Goal: Task Accomplishment & Management: Manage account settings

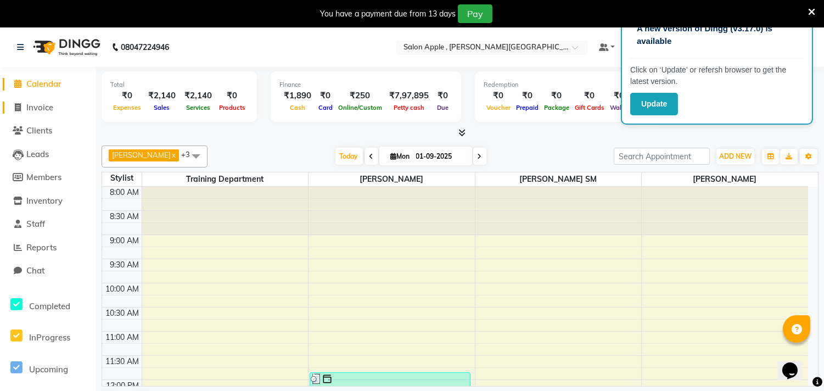
click at [50, 108] on span "Invoice" at bounding box center [39, 107] width 27 height 10
select select "521"
select select "service"
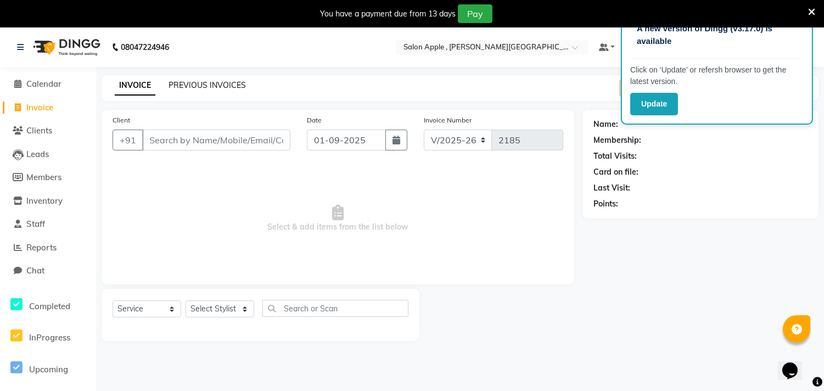
click at [216, 80] on link "PREVIOUS INVOICES" at bounding box center [207, 85] width 77 height 10
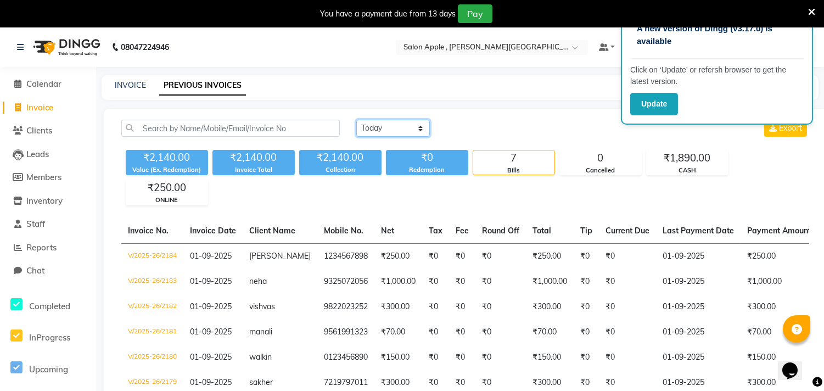
click at [397, 127] on select "[DATE] [DATE] Custom Range" at bounding box center [393, 128] width 74 height 17
click at [356, 120] on select "[DATE] [DATE] Custom Range" at bounding box center [393, 128] width 74 height 17
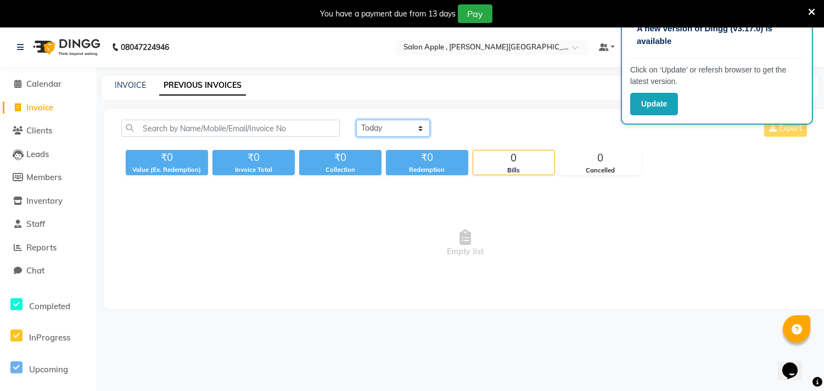
click at [398, 126] on select "[DATE] [DATE] Custom Range" at bounding box center [393, 128] width 74 height 17
click at [356, 120] on select "[DATE] [DATE] Custom Range" at bounding box center [393, 128] width 74 height 17
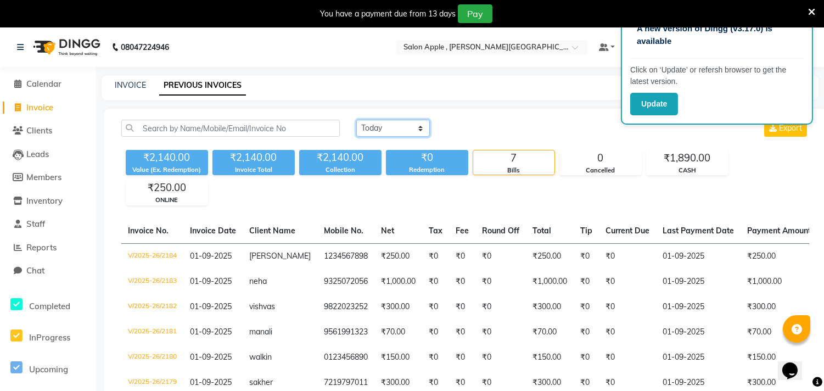
click at [414, 131] on select "[DATE] [DATE] Custom Range" at bounding box center [393, 128] width 74 height 17
select select "[DATE]"
click at [356, 120] on select "[DATE] [DATE] Custom Range" at bounding box center [393, 128] width 74 height 17
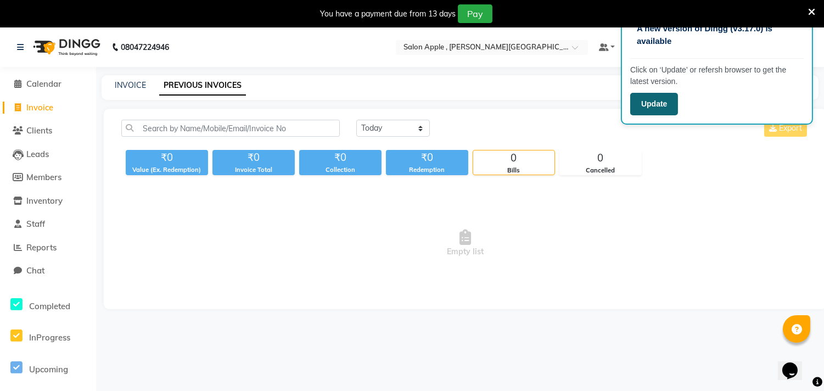
click at [662, 101] on button "Update" at bounding box center [654, 104] width 48 height 23
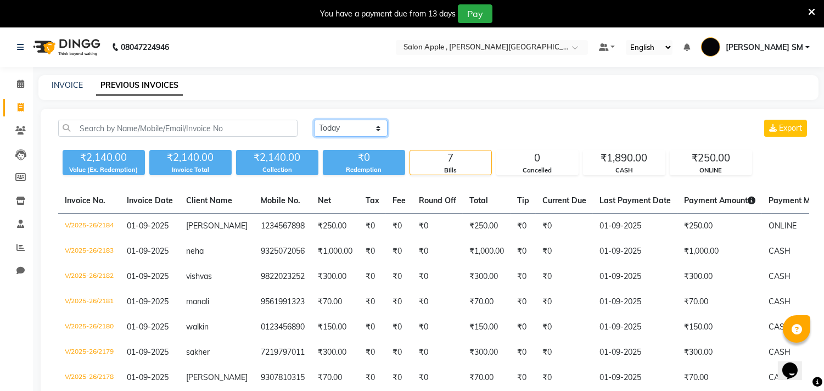
click at [358, 125] on select "[DATE] [DATE] Custom Range" at bounding box center [351, 128] width 74 height 17
select select "[DATE]"
click at [314, 120] on select "[DATE] [DATE] Custom Range" at bounding box center [351, 128] width 74 height 17
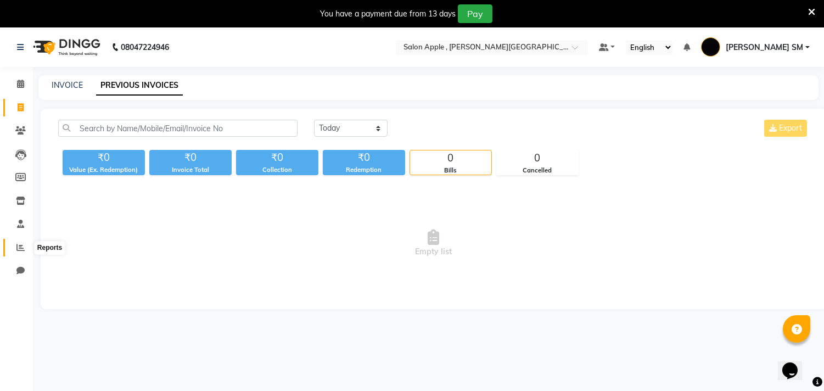
click at [19, 245] on icon at bounding box center [20, 247] width 8 height 8
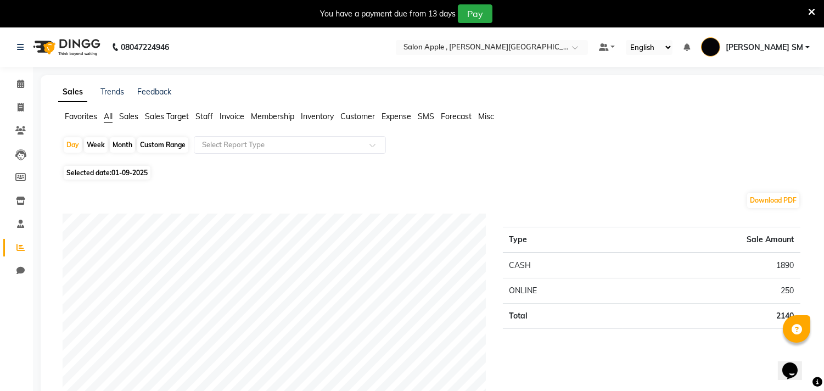
click at [118, 171] on span "01-09-2025" at bounding box center [129, 173] width 36 height 8
select select "9"
select select "2025"
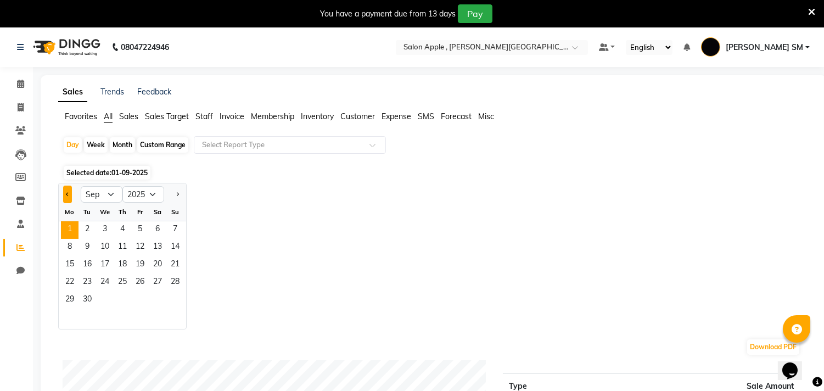
click at [69, 191] on button "Previous month" at bounding box center [67, 195] width 9 height 18
select select "8"
click at [176, 294] on span "31" at bounding box center [175, 301] width 18 height 18
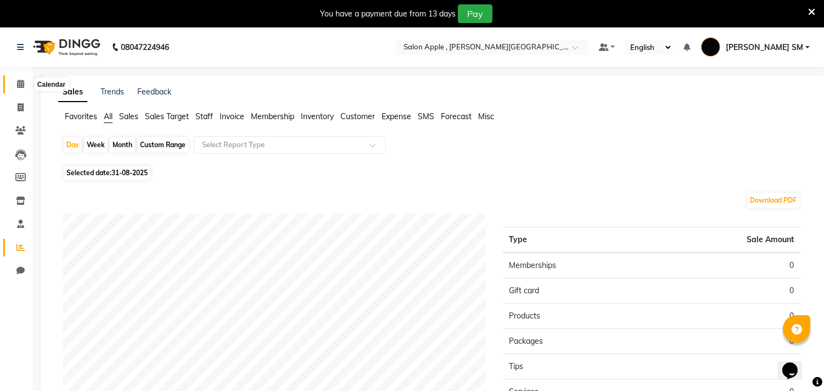
click at [20, 83] on icon at bounding box center [20, 84] width 7 height 8
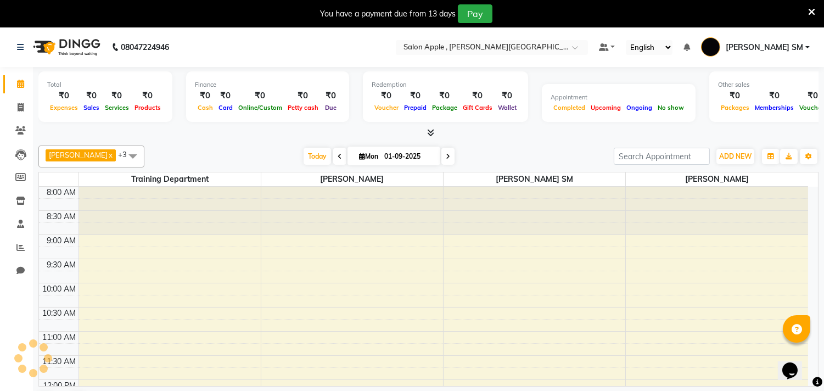
scroll to position [243, 0]
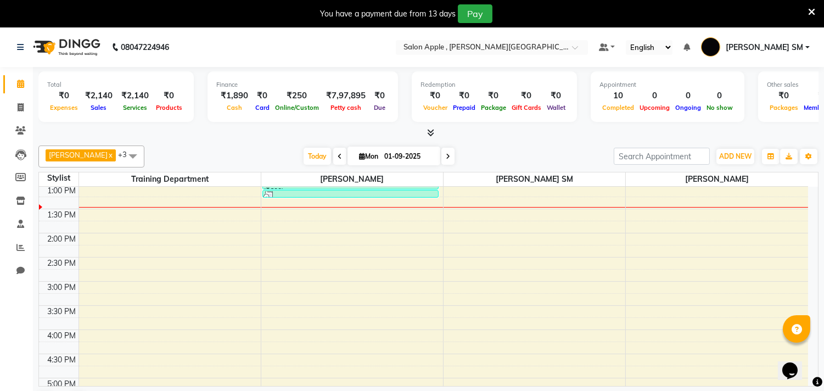
click at [810, 9] on icon at bounding box center [811, 12] width 7 height 10
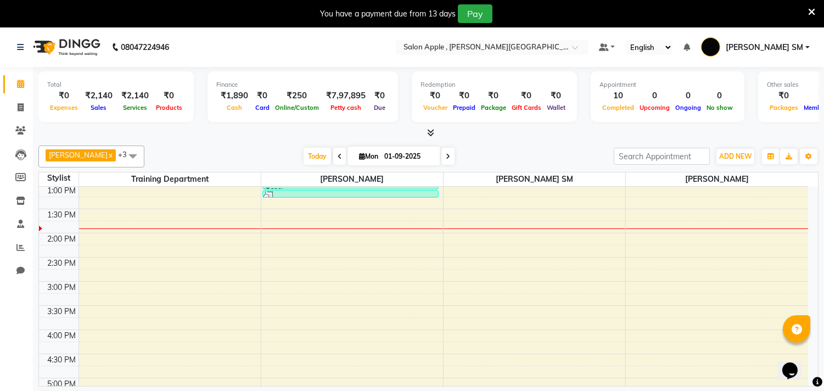
click at [812, 9] on icon at bounding box center [811, 12] width 7 height 10
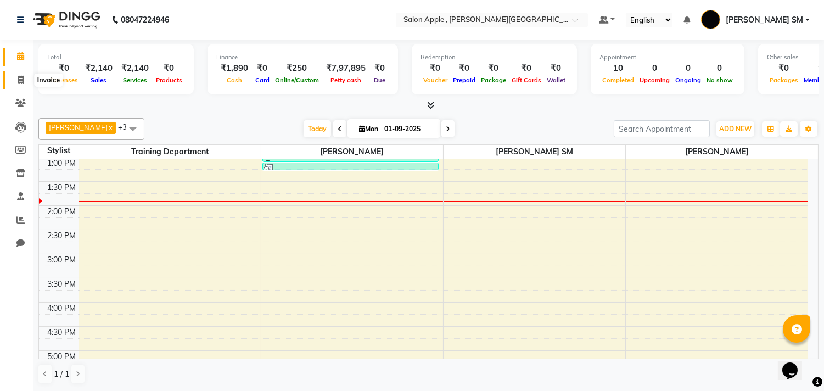
click at [18, 79] on icon at bounding box center [21, 80] width 6 height 8
select select "service"
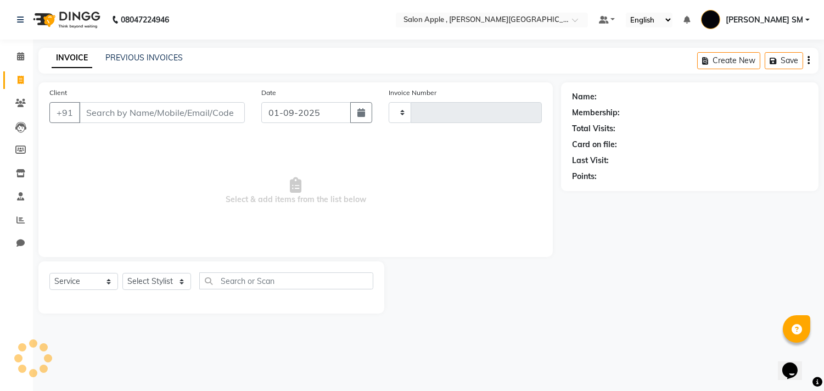
type input "2185"
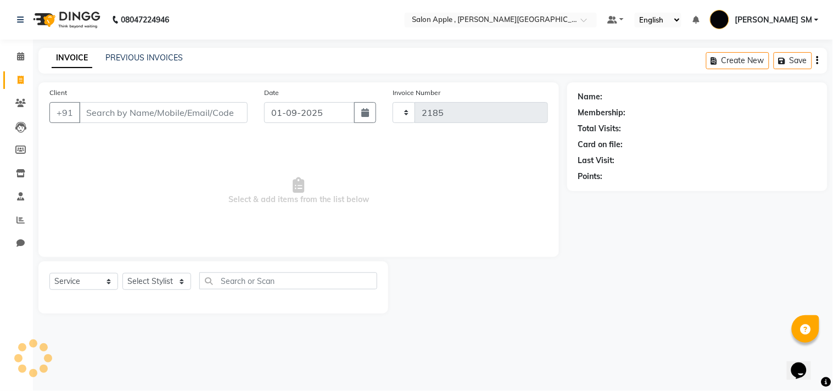
select select "521"
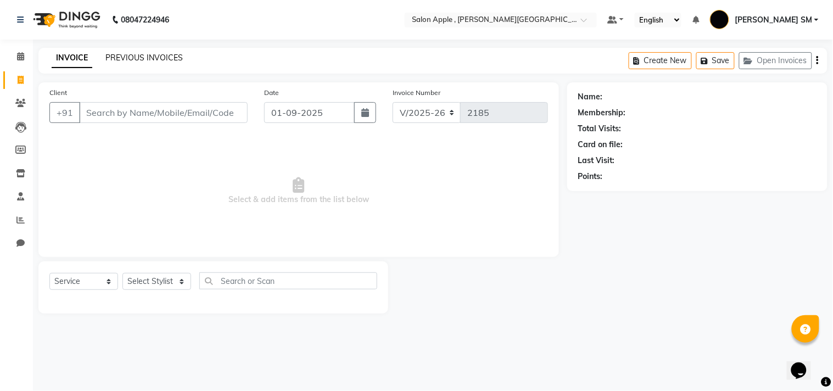
click at [138, 58] on link "PREVIOUS INVOICES" at bounding box center [143, 58] width 77 height 10
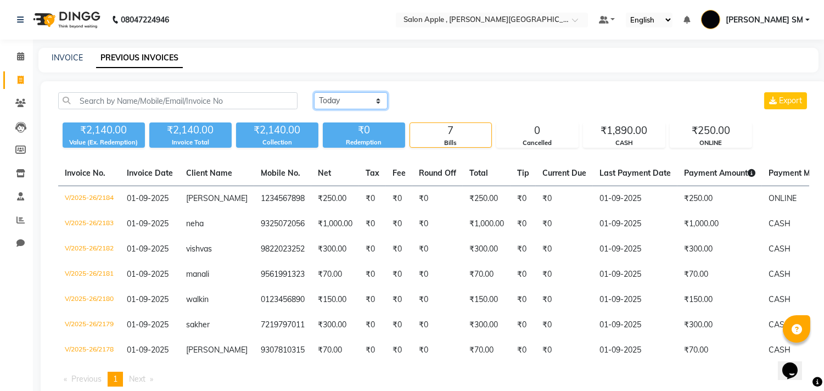
click at [359, 101] on select "[DATE] [DATE] Custom Range" at bounding box center [351, 100] width 74 height 17
select select "[DATE]"
click at [314, 92] on select "[DATE] [DATE] Custom Range" at bounding box center [351, 100] width 74 height 17
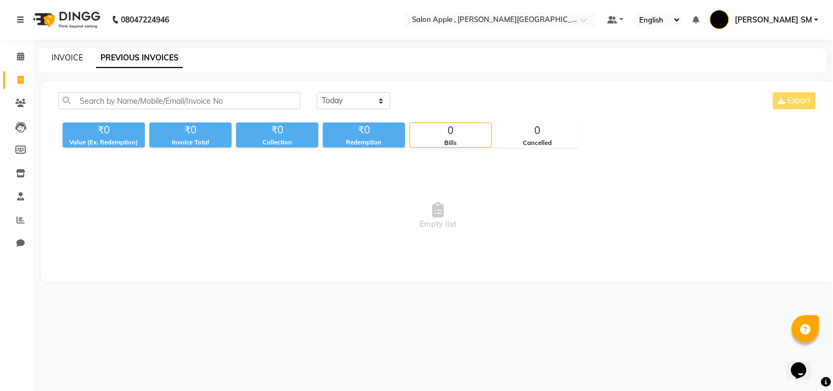
click at [71, 59] on link "INVOICE" at bounding box center [67, 58] width 31 height 10
select select "service"
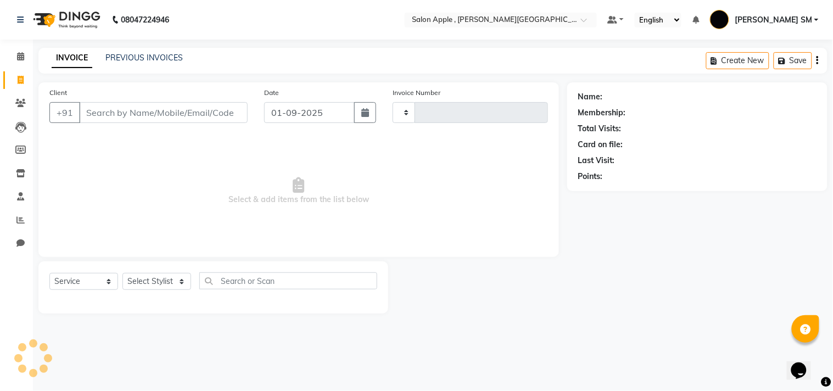
type input "2185"
select select "521"
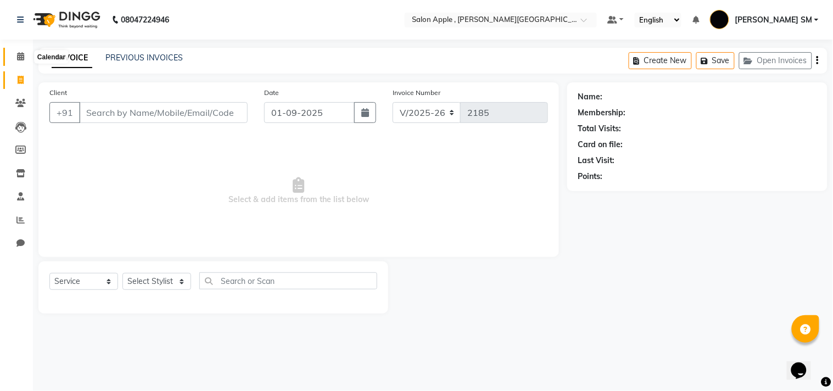
click at [20, 59] on icon at bounding box center [20, 56] width 7 height 8
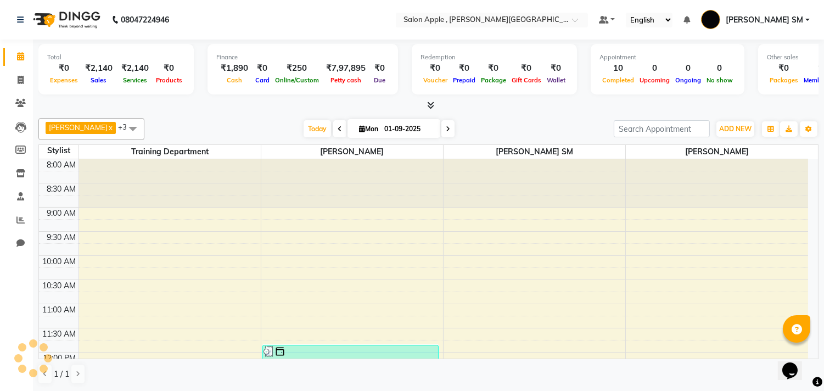
scroll to position [243, 0]
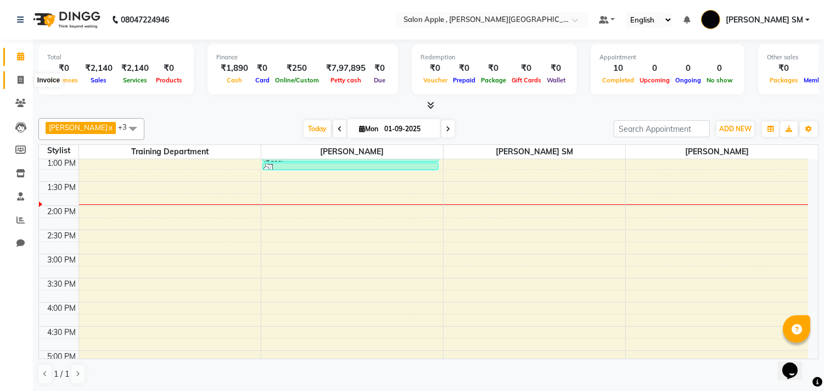
drag, startPoint x: 19, startPoint y: 75, endPoint x: 16, endPoint y: 64, distance: 11.3
click at [18, 76] on icon at bounding box center [21, 80] width 6 height 8
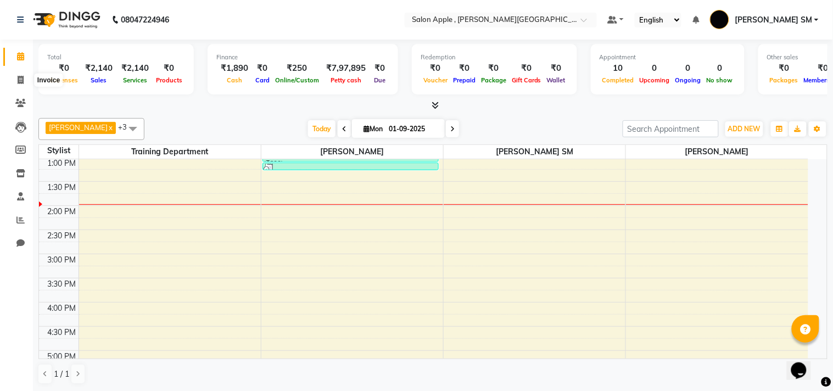
select select "service"
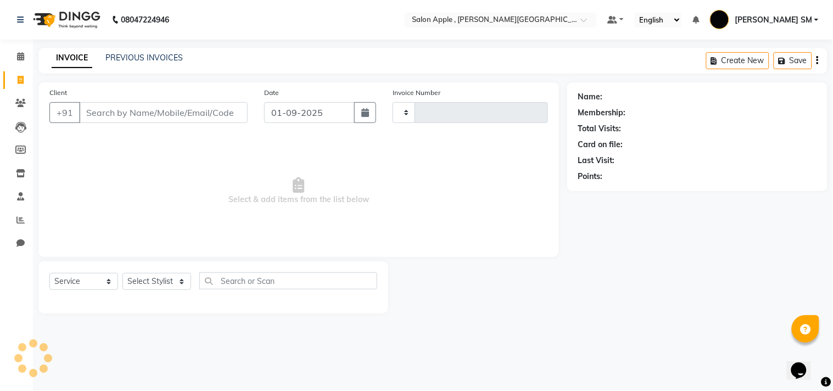
type input "2185"
select select "521"
click at [139, 52] on div "PREVIOUS INVOICES" at bounding box center [143, 58] width 77 height 12
click at [136, 55] on link "PREVIOUS INVOICES" at bounding box center [143, 58] width 77 height 10
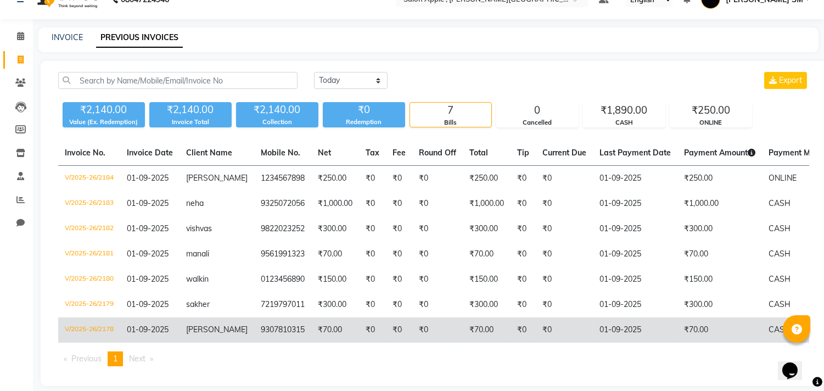
scroll to position [40, 0]
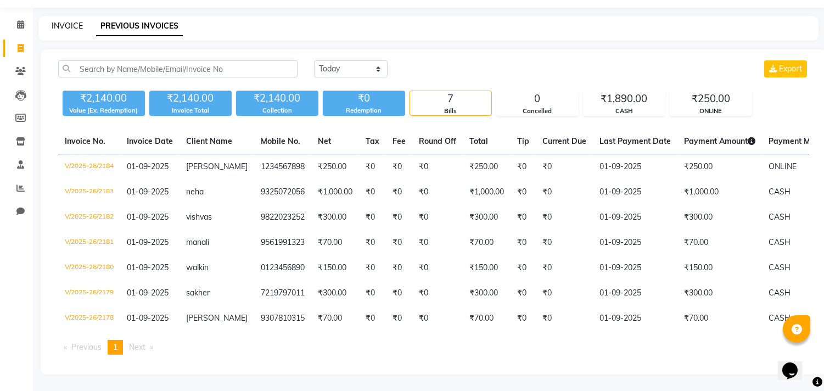
click at [69, 21] on link "INVOICE" at bounding box center [67, 26] width 31 height 10
select select "521"
select select "service"
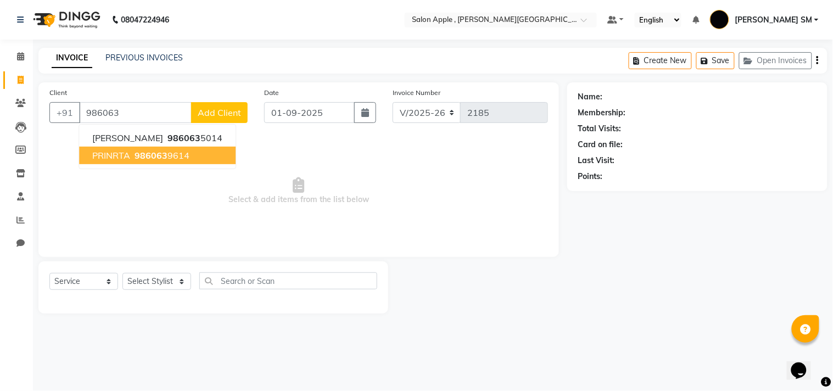
click at [192, 151] on button "PRINRTA 986063 9614" at bounding box center [157, 156] width 157 height 18
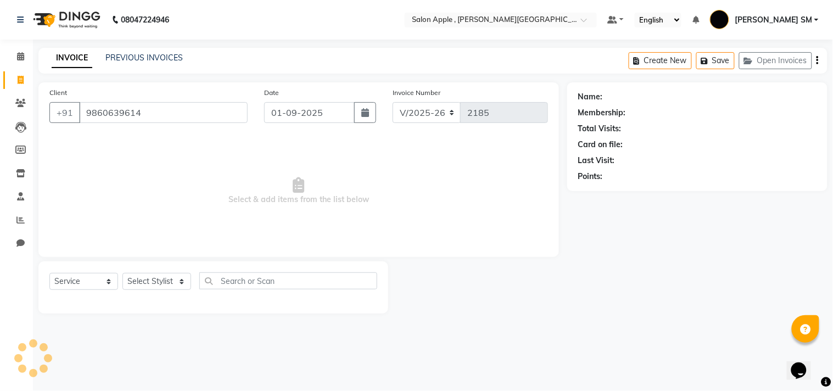
type input "9860639614"
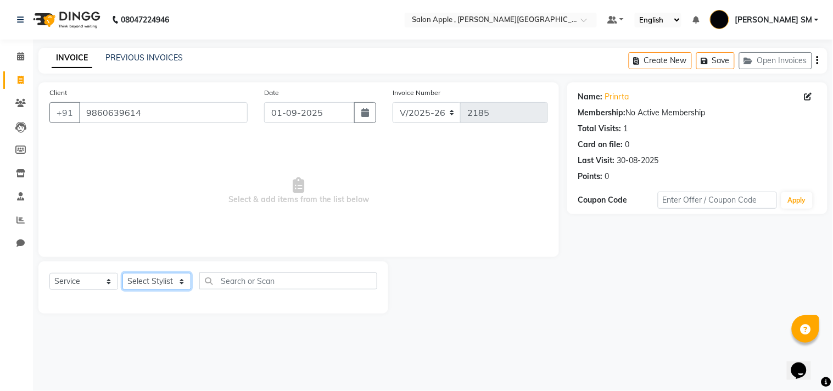
click at [176, 273] on select "Select Stylist Abhishek [PERSON_NAME] [PERSON_NAME] [PERSON_NAME] SM NEHA [PERS…" at bounding box center [156, 281] width 69 height 17
select select "70318"
click at [122, 273] on select "Select Stylist Abhishek [PERSON_NAME] [PERSON_NAME] [PERSON_NAME] SM NEHA [PERS…" at bounding box center [156, 281] width 69 height 17
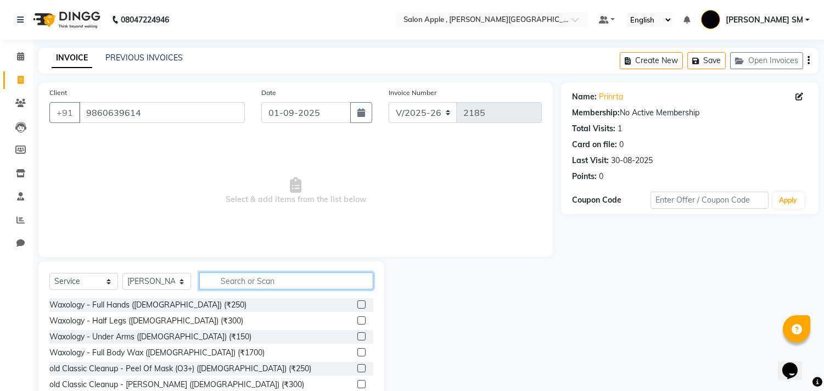
click at [245, 280] on input "text" at bounding box center [286, 280] width 174 height 17
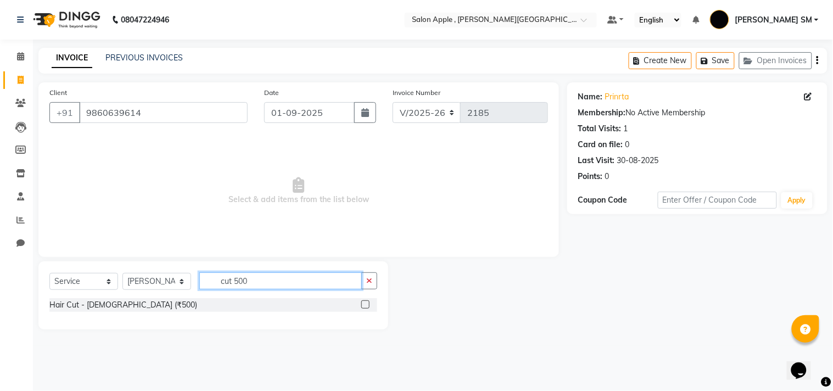
type input "cut 500"
click at [368, 305] on label at bounding box center [365, 304] width 8 height 8
click at [368, 305] on input "checkbox" at bounding box center [364, 305] width 7 height 7
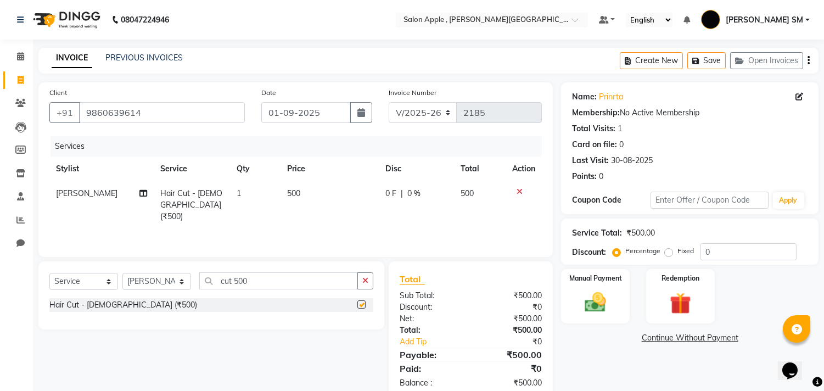
checkbox input "false"
click at [609, 290] on img at bounding box center [596, 303] width 36 height 26
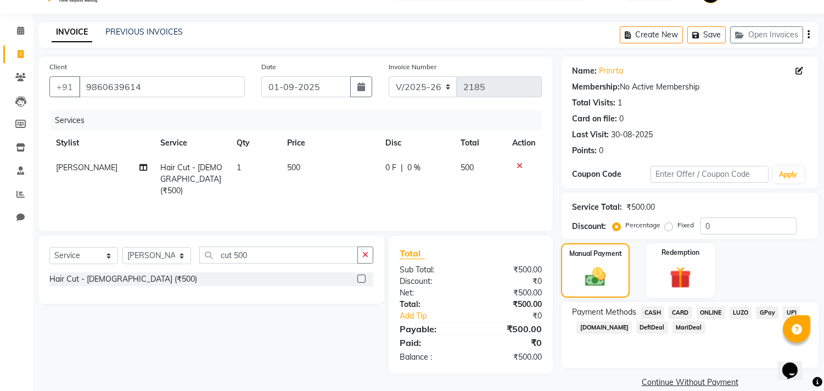
scroll to position [41, 0]
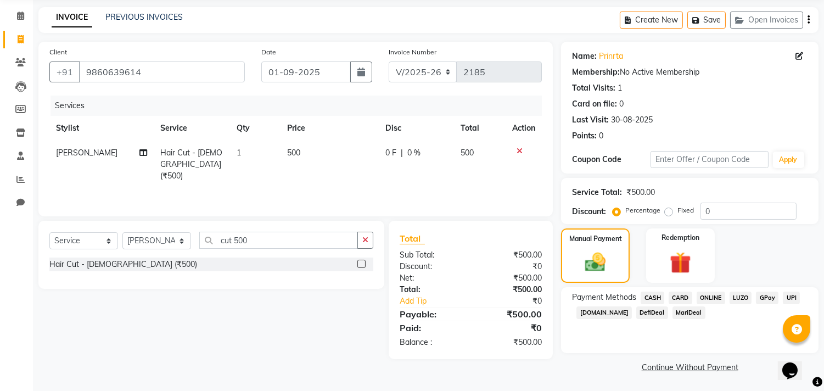
click at [651, 294] on span "CASH" at bounding box center [653, 298] width 24 height 13
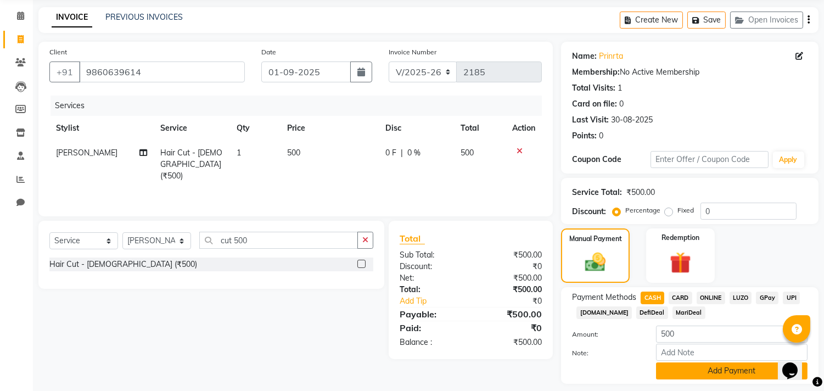
click at [684, 370] on button "Add Payment" at bounding box center [732, 370] width 152 height 17
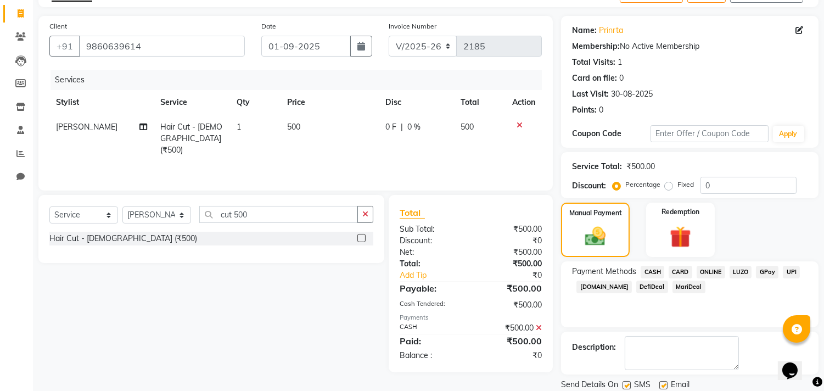
scroll to position [103, 0]
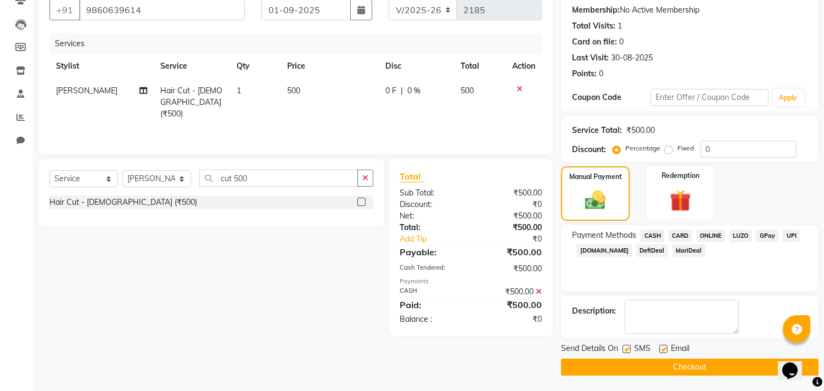
click at [678, 365] on button "Checkout" at bounding box center [690, 367] width 258 height 17
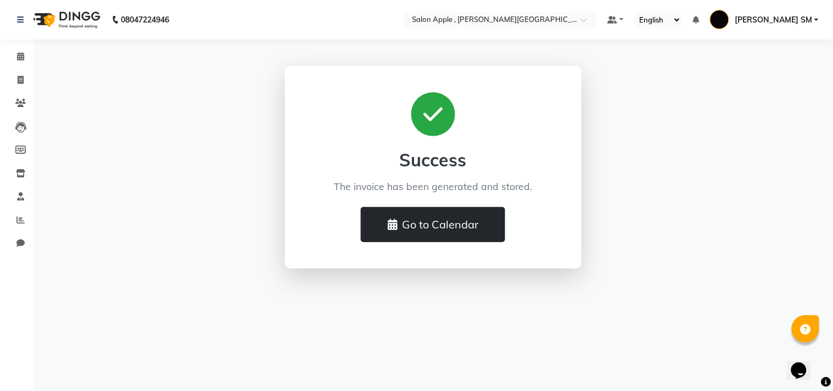
click at [457, 235] on button "Go to Calendar" at bounding box center [433, 224] width 144 height 35
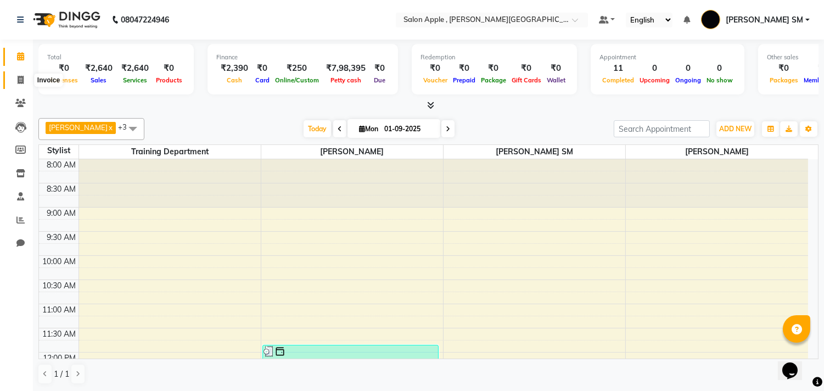
click at [19, 83] on icon at bounding box center [21, 80] width 6 height 8
select select "service"
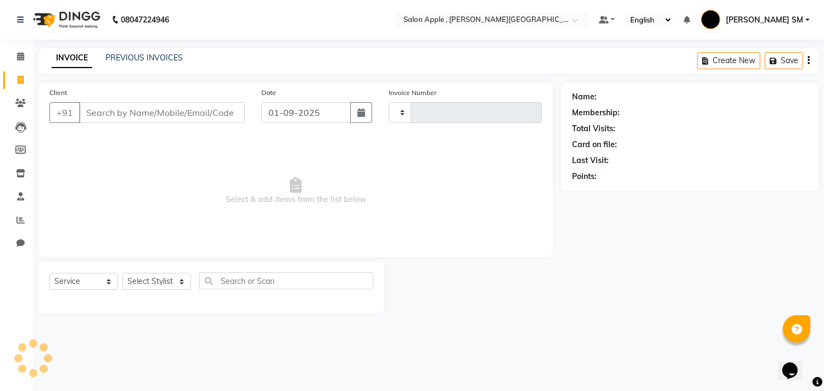
type input "2186"
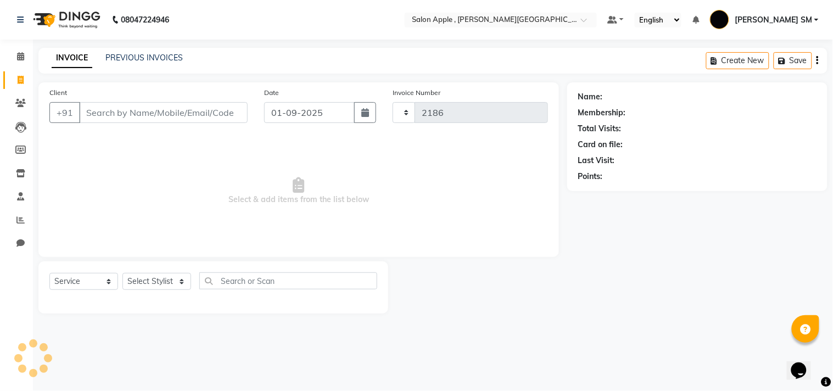
select select "521"
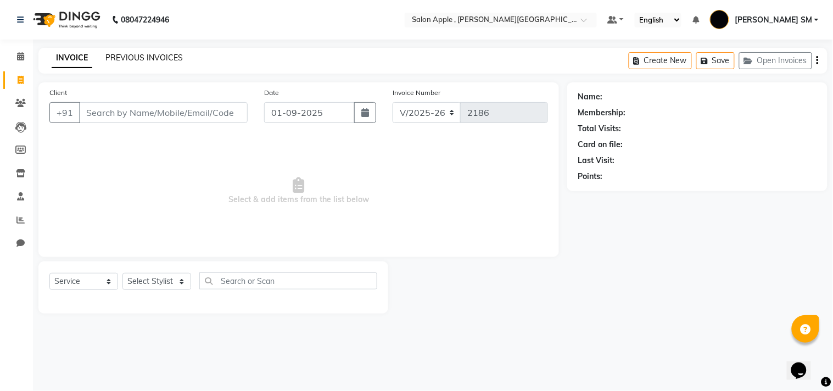
click at [155, 53] on link "PREVIOUS INVOICES" at bounding box center [143, 58] width 77 height 10
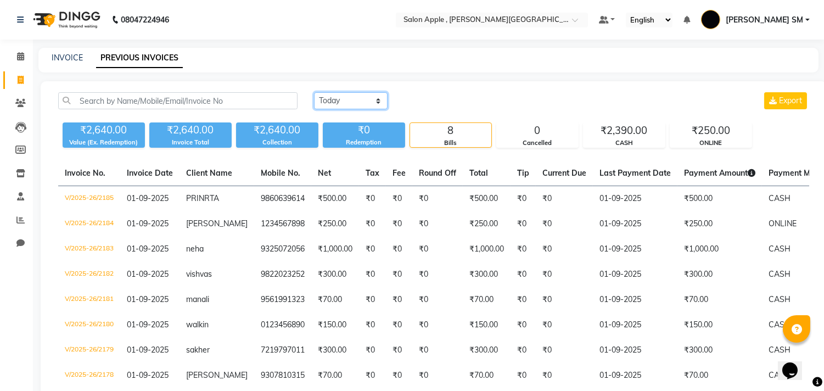
click at [357, 97] on select "[DATE] [DATE] Custom Range" at bounding box center [351, 100] width 74 height 17
select select "[DATE]"
click at [314, 92] on select "[DATE] [DATE] Custom Range" at bounding box center [351, 100] width 74 height 17
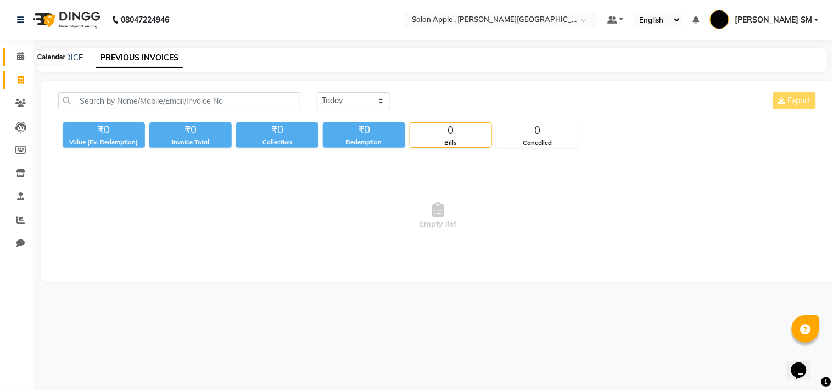
click at [22, 57] on icon at bounding box center [20, 56] width 7 height 8
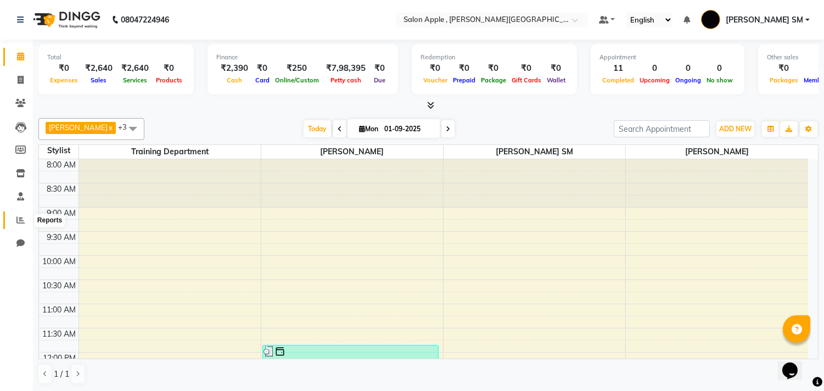
click at [23, 218] on icon at bounding box center [20, 220] width 8 height 8
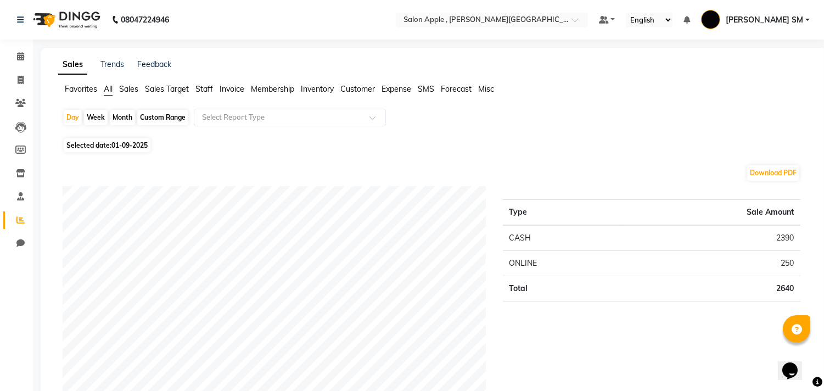
click at [121, 144] on span "01-09-2025" at bounding box center [129, 145] width 36 height 8
select select "9"
select select "2025"
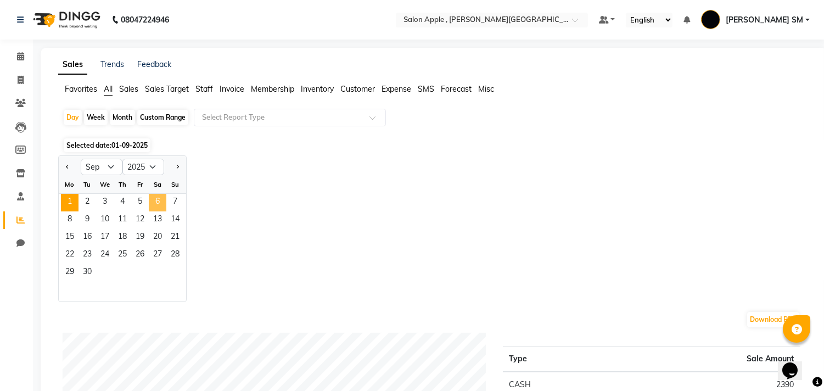
click at [158, 204] on span "6" at bounding box center [158, 203] width 18 height 18
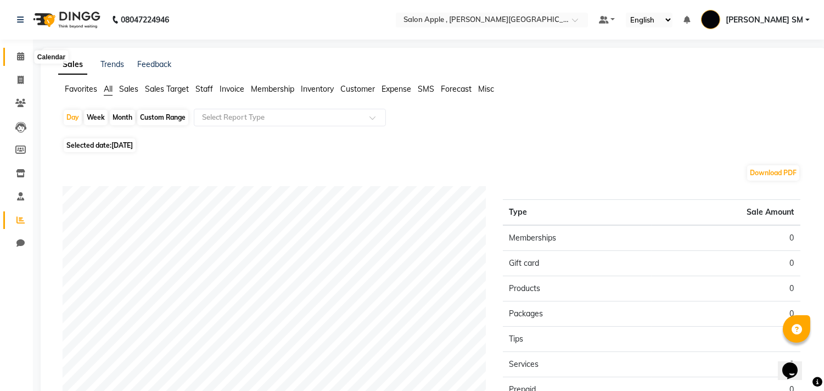
click at [20, 54] on icon at bounding box center [20, 56] width 7 height 8
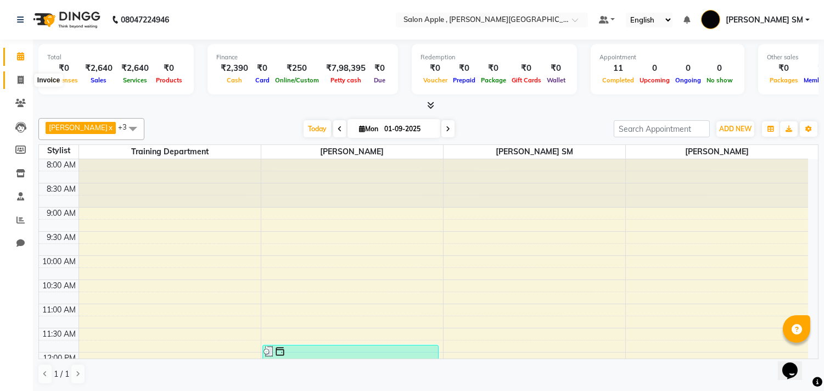
click at [20, 80] on icon at bounding box center [21, 80] width 6 height 8
select select "service"
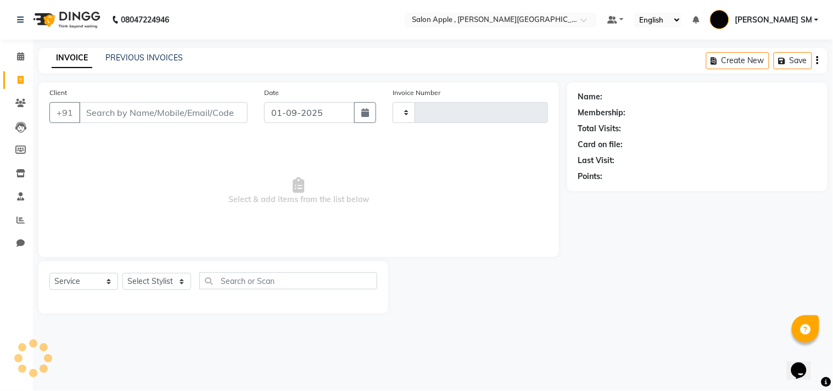
type input "2186"
select select "521"
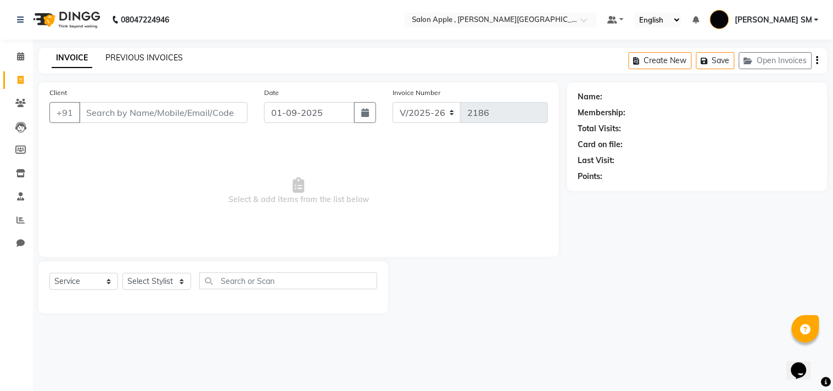
click at [133, 58] on link "PREVIOUS INVOICES" at bounding box center [143, 58] width 77 height 10
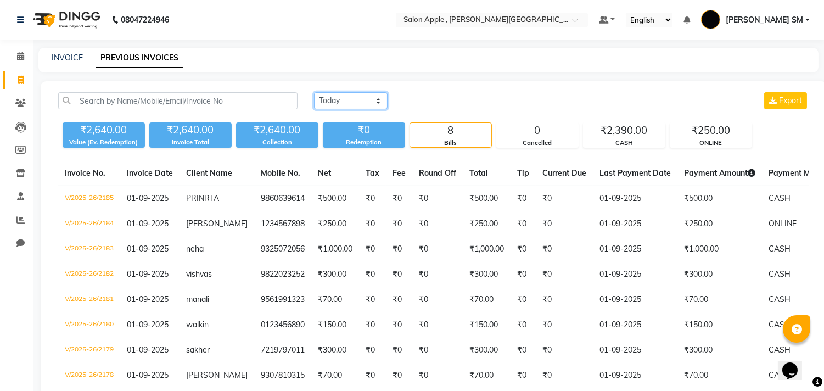
click at [332, 99] on select "[DATE] [DATE] Custom Range" at bounding box center [351, 100] width 74 height 17
select select "[DATE]"
click at [314, 92] on select "[DATE] [DATE] Custom Range" at bounding box center [351, 100] width 74 height 17
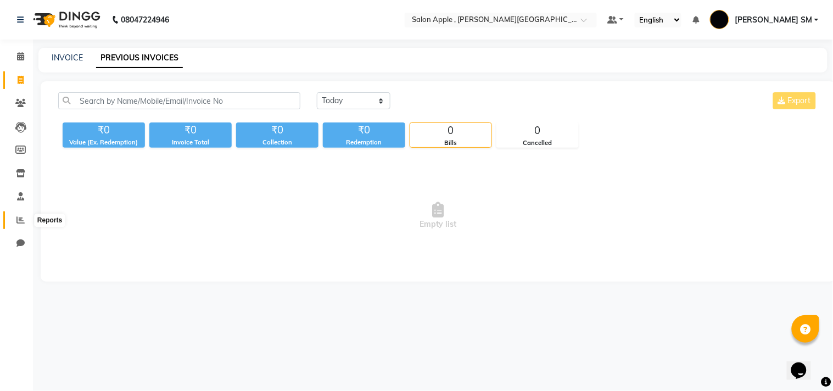
click at [22, 214] on span at bounding box center [20, 220] width 19 height 13
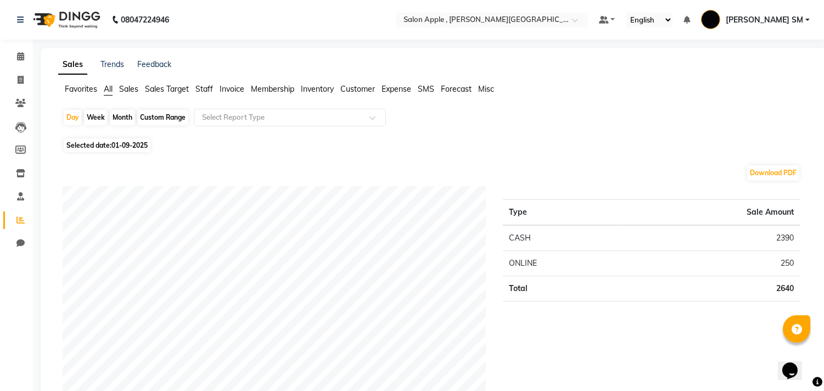
click at [97, 117] on div "Week" at bounding box center [96, 117] width 24 height 15
select select "9"
select select "2025"
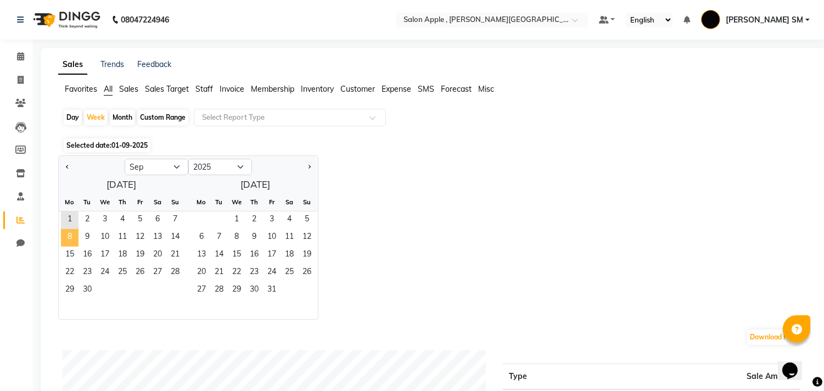
click at [74, 238] on span "8" at bounding box center [70, 238] width 18 height 18
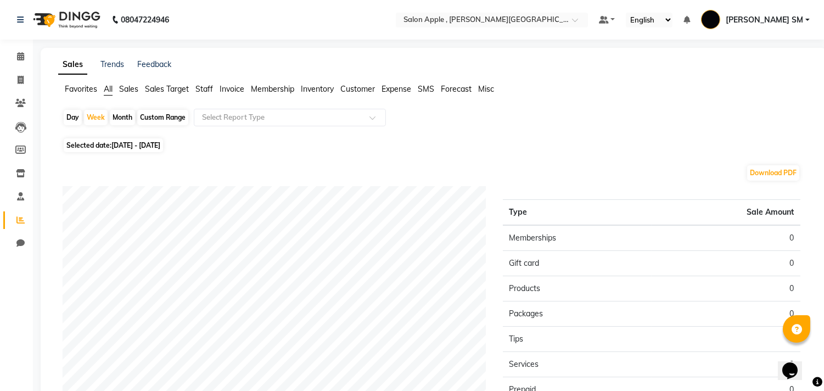
click at [788, 19] on span "[PERSON_NAME] SM" at bounding box center [764, 20] width 77 height 12
click at [650, 51] on div "Sales Trends Feedback Favorites All Sales Sales Target Staff Invoice Membership…" at bounding box center [434, 286] width 786 height 477
click at [14, 191] on span at bounding box center [20, 197] width 19 height 13
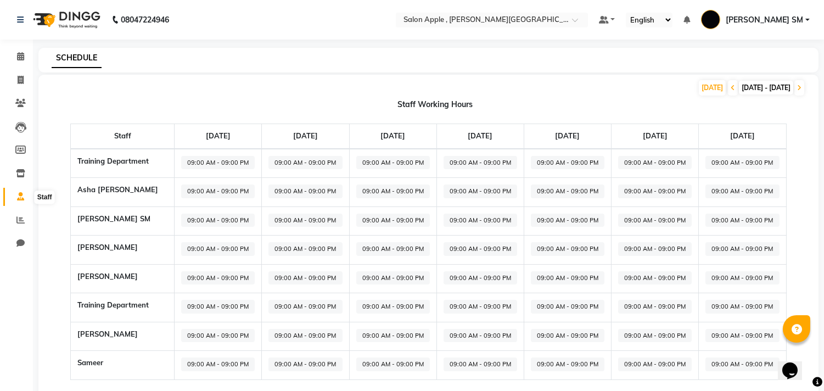
click at [17, 195] on icon at bounding box center [20, 196] width 7 height 8
click at [17, 72] on link "Invoice" at bounding box center [16, 80] width 26 height 18
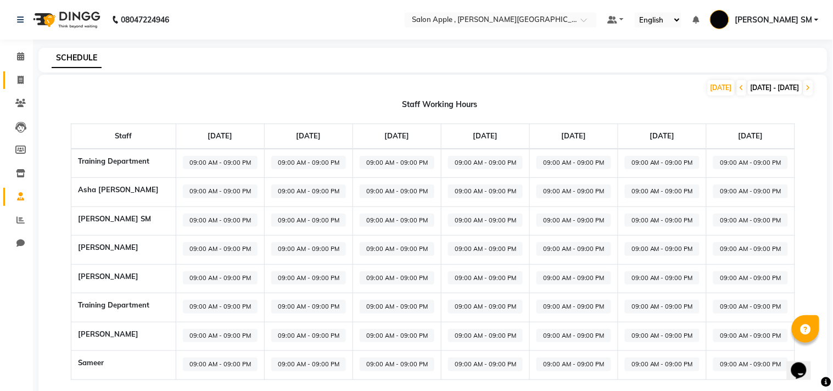
select select "service"
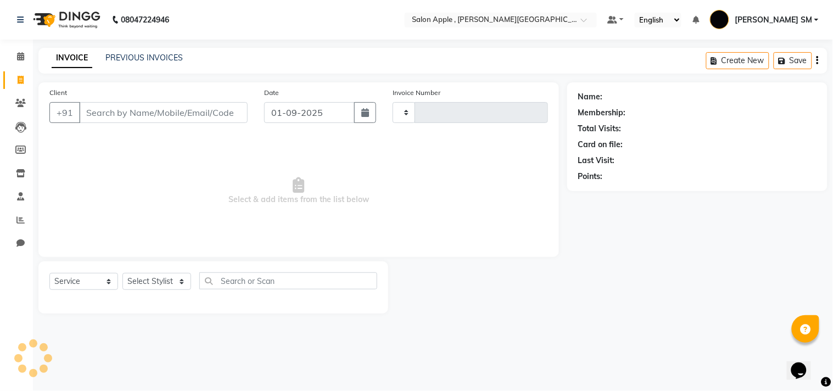
type input "2186"
select select "521"
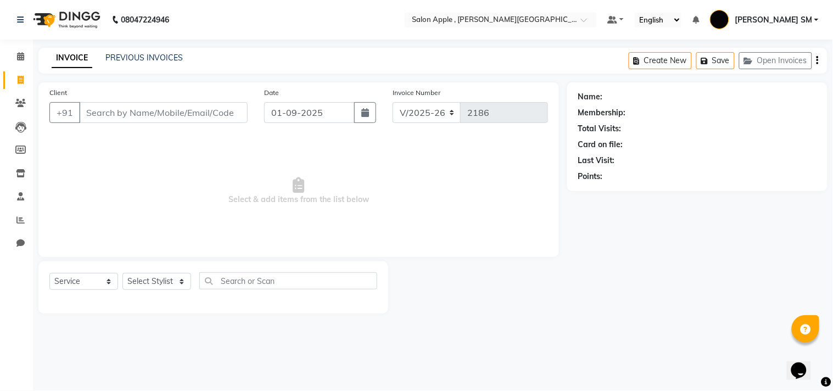
click at [138, 49] on div "INVOICE PREVIOUS INVOICES Create New Save Open Invoices" at bounding box center [432, 61] width 789 height 26
click at [142, 55] on link "PREVIOUS INVOICES" at bounding box center [143, 58] width 77 height 10
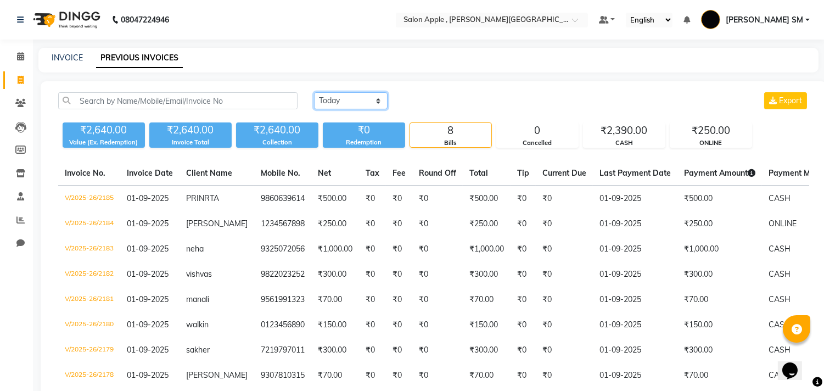
click at [331, 100] on select "[DATE] [DATE] Custom Range" at bounding box center [351, 100] width 74 height 17
select select "range"
click at [314, 92] on select "[DATE] [DATE] Custom Range" at bounding box center [351, 100] width 74 height 17
click at [441, 98] on input "01-09-2025" at bounding box center [440, 100] width 77 height 15
select select "9"
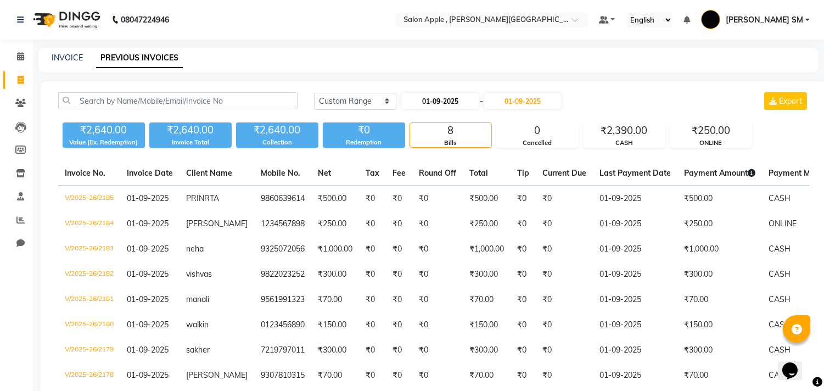
select select "2025"
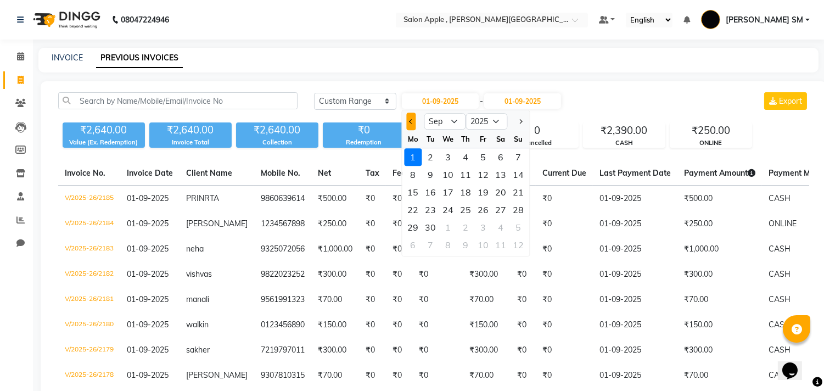
click at [411, 119] on span "Previous month" at bounding box center [411, 121] width 4 height 4
select select "8"
click at [484, 152] on div "1" at bounding box center [484, 157] width 18 height 18
type input "[DATE]"
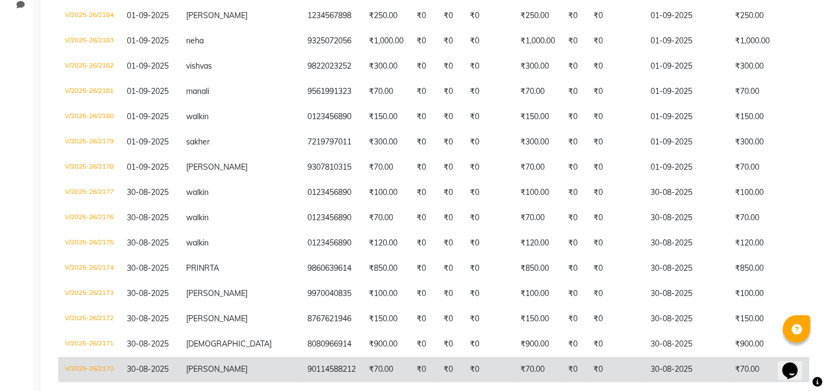
scroll to position [252, 0]
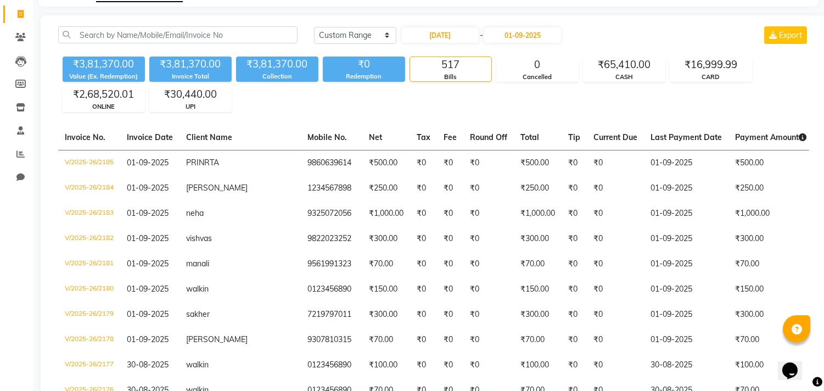
scroll to position [0, 0]
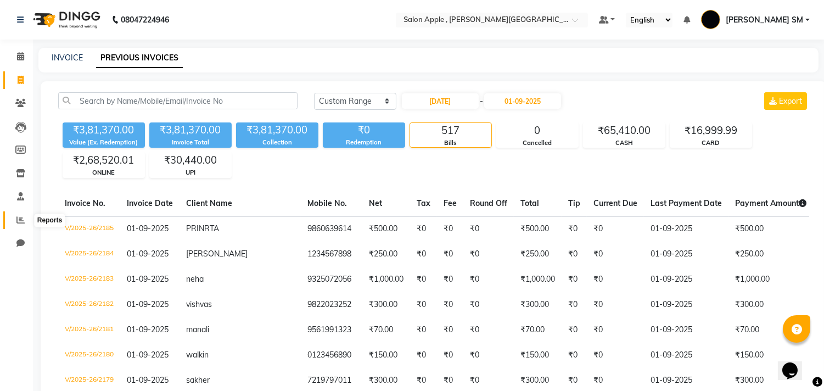
click at [24, 219] on span at bounding box center [20, 220] width 19 height 13
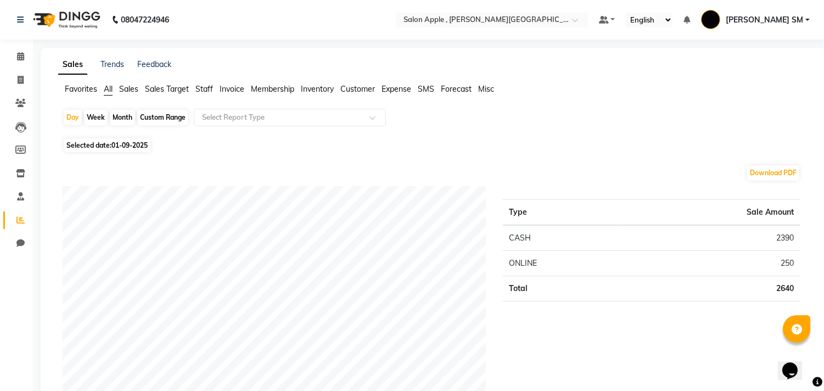
click at [128, 118] on div "Month" at bounding box center [122, 117] width 25 height 15
select select "9"
select select "2025"
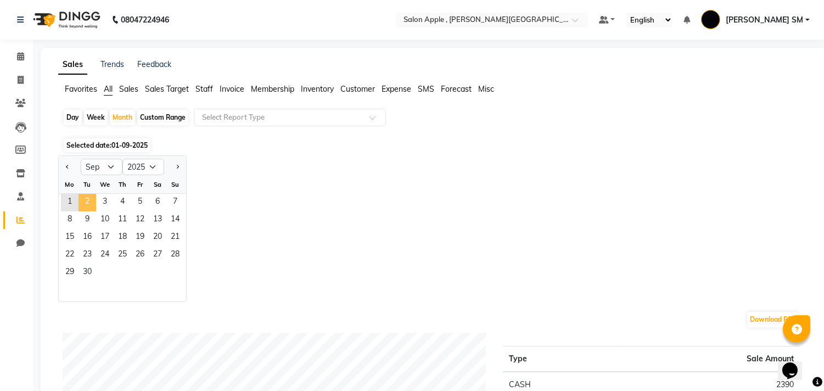
click at [88, 201] on span "2" at bounding box center [88, 203] width 18 height 18
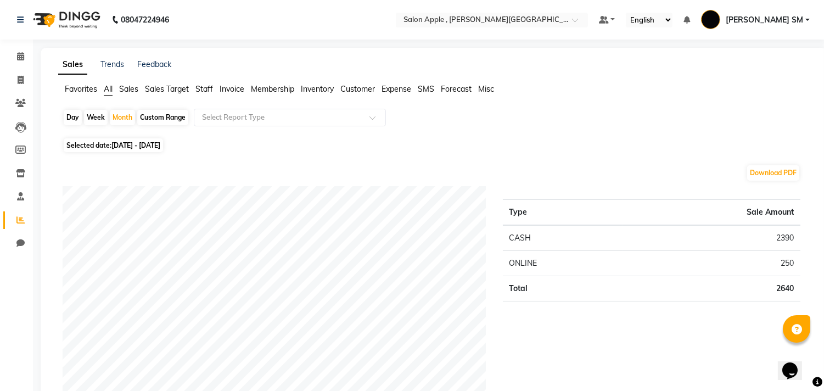
click at [123, 146] on span "[DATE] - [DATE]" at bounding box center [135, 145] width 49 height 8
select select "9"
select select "2025"
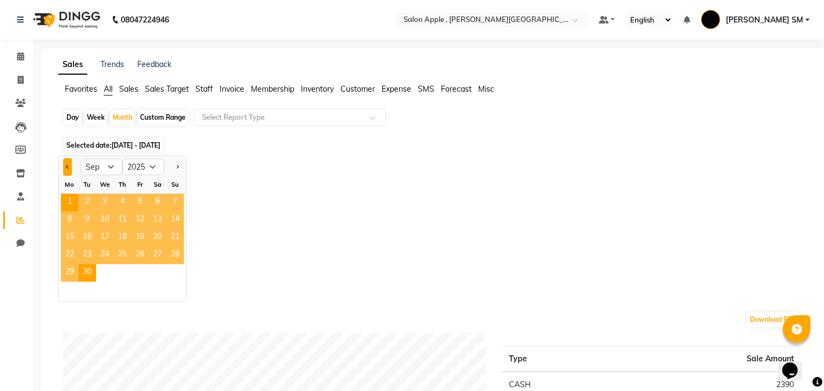
click at [68, 165] on span "Previous month" at bounding box center [68, 166] width 4 height 4
select select "8"
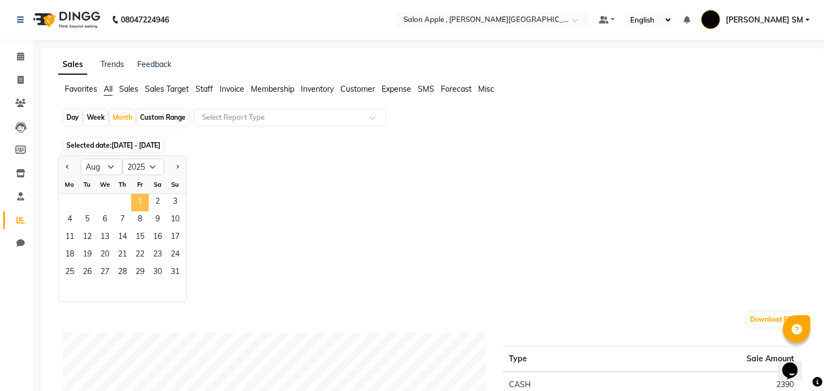
click at [140, 203] on span "1" at bounding box center [140, 203] width 18 height 18
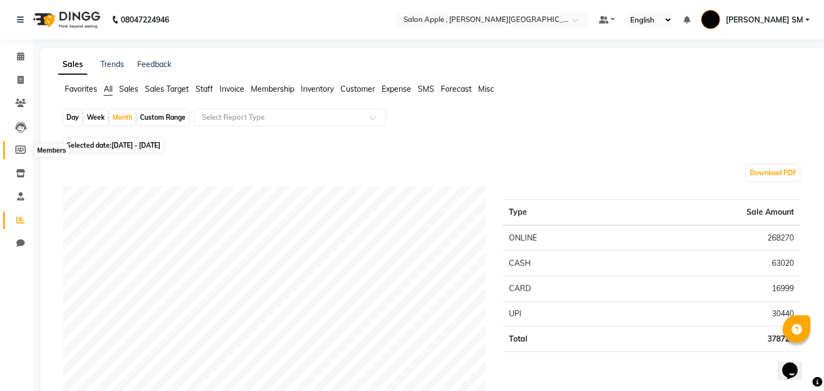
click at [22, 147] on icon at bounding box center [20, 150] width 10 height 8
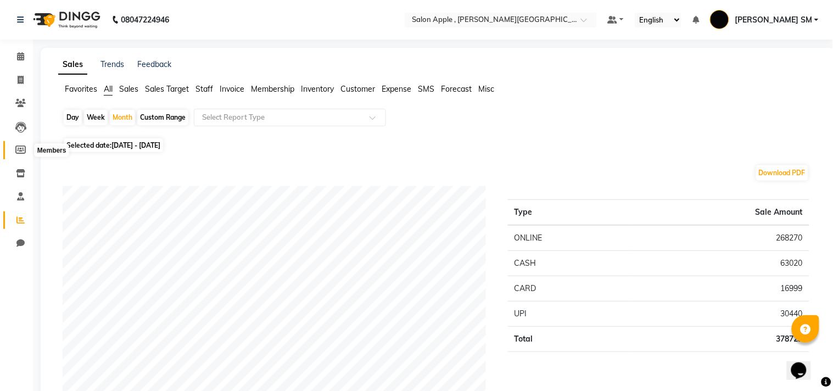
select select
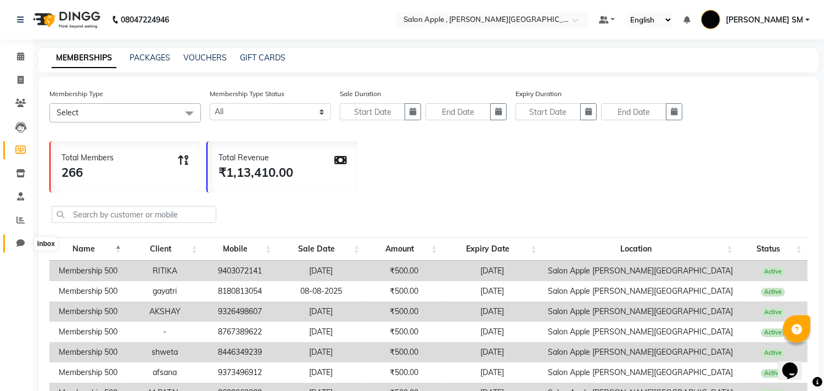
click at [19, 246] on icon at bounding box center [20, 243] width 8 height 8
select select "100"
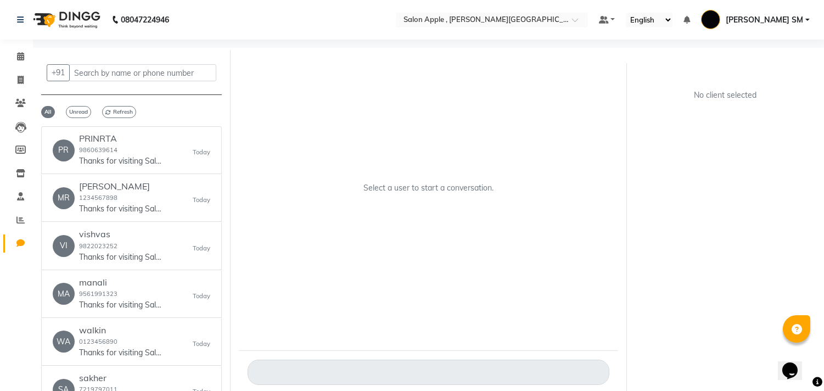
click at [760, 26] on link "[PERSON_NAME] SM" at bounding box center [755, 20] width 109 height 18
click at [13, 59] on span at bounding box center [20, 57] width 19 height 13
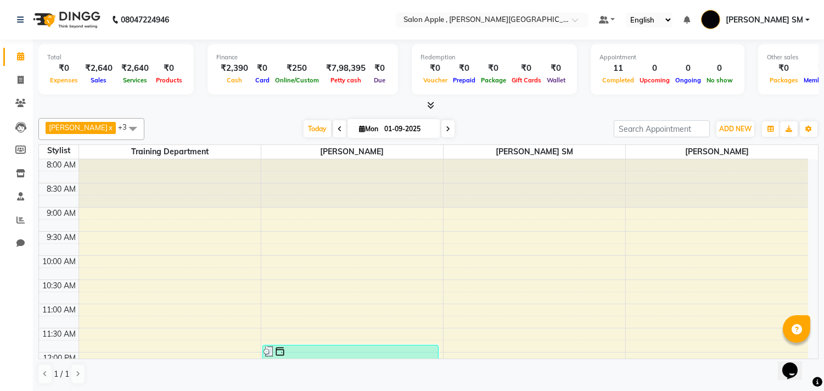
click at [395, 25] on nav "08047224946 Select Location × Salon Apple , [PERSON_NAME] Road Default Panel My…" at bounding box center [412, 20] width 824 height 40
click at [19, 20] on icon at bounding box center [20, 20] width 7 height 8
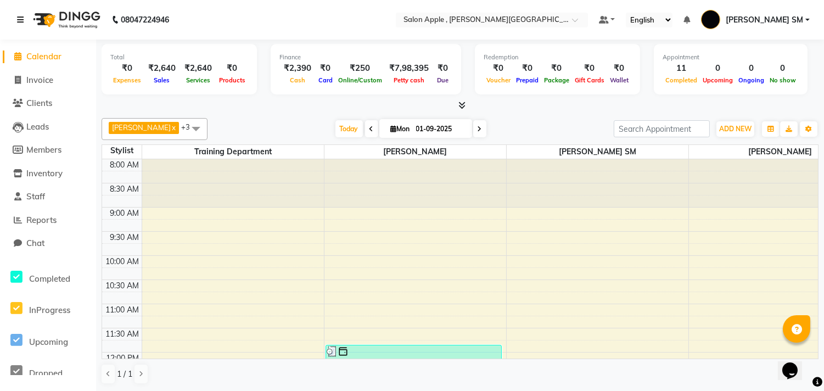
click at [19, 19] on icon at bounding box center [20, 20] width 7 height 8
